Goal: Task Accomplishment & Management: Manage account settings

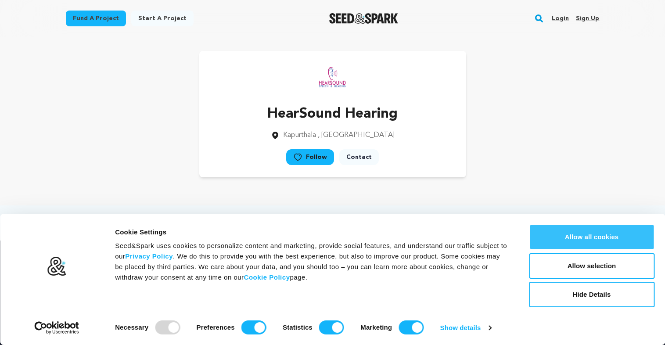
click at [581, 240] on button "Allow all cookies" at bounding box center [591, 236] width 125 height 25
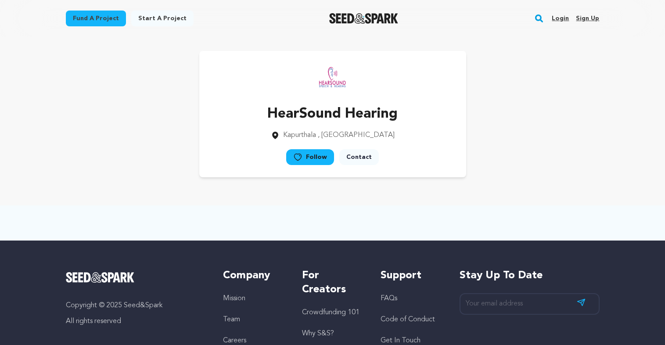
click at [556, 20] on link "Login" at bounding box center [559, 18] width 17 height 14
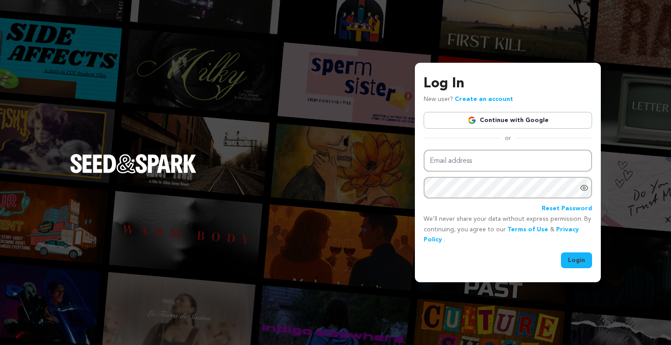
click at [537, 117] on link "Continue with Google" at bounding box center [508, 120] width 168 height 17
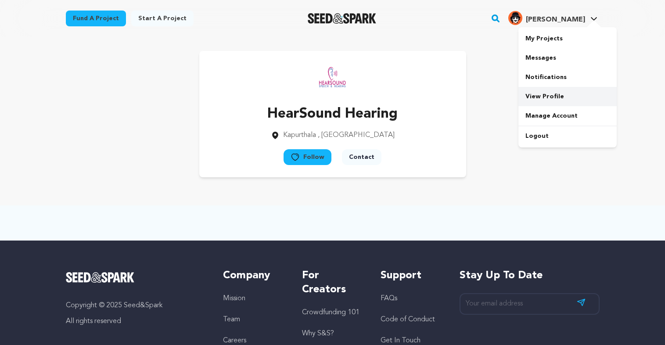
click at [544, 92] on link "View Profile" at bounding box center [567, 96] width 98 height 19
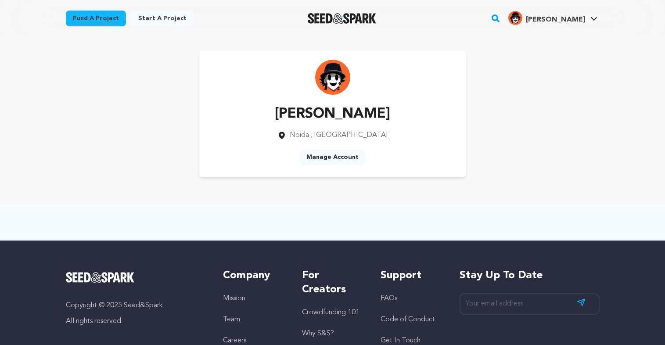
click at [338, 154] on link "Manage Account" at bounding box center [332, 157] width 66 height 16
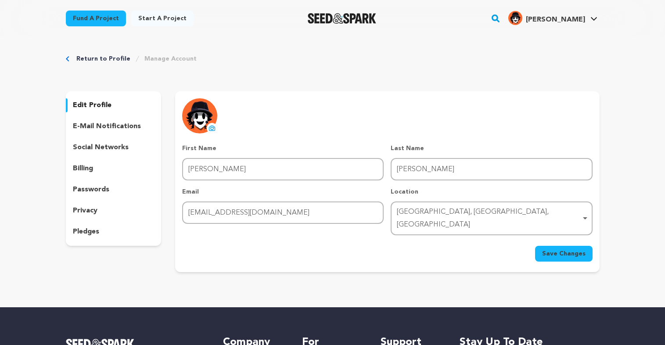
click at [93, 147] on p "social networks" at bounding box center [101, 147] width 56 height 11
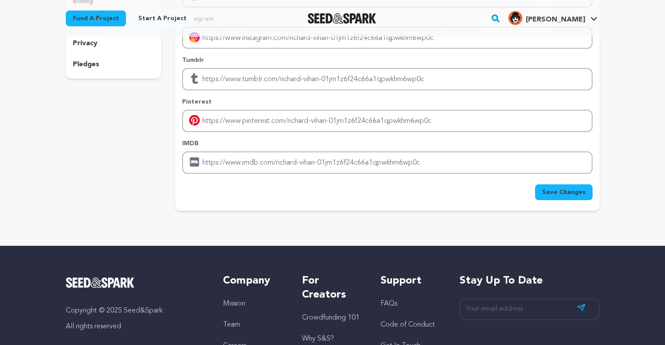
scroll to position [53, 0]
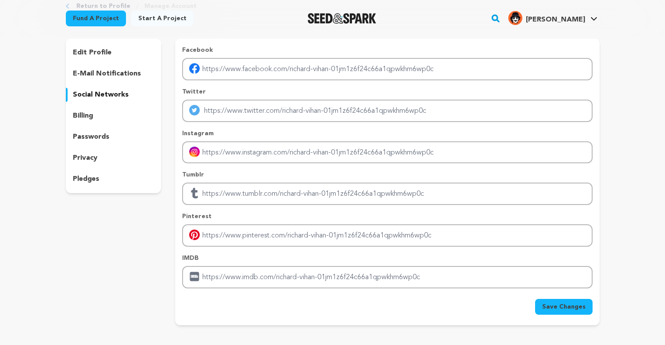
click at [100, 54] on p "edit profile" at bounding box center [92, 52] width 39 height 11
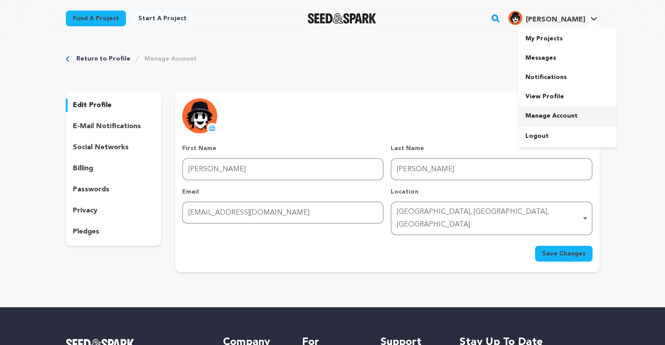
click at [565, 110] on link "Manage Account" at bounding box center [567, 115] width 98 height 19
